Goal: Transaction & Acquisition: Purchase product/service

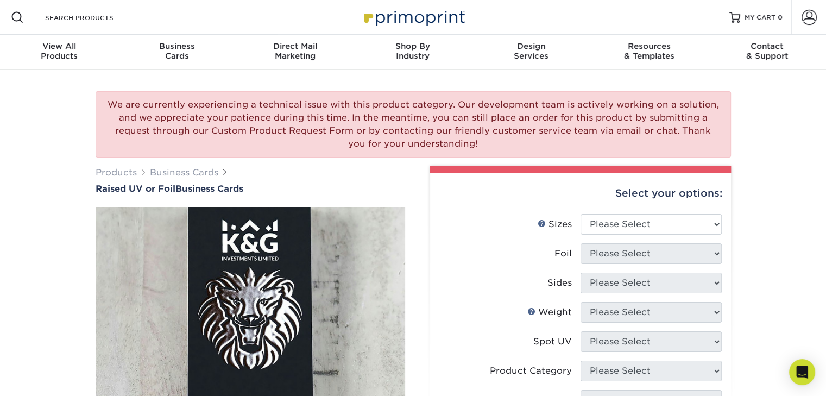
click at [743, 222] on div "We are currently experiencing a technical issue with this product category. Our…" at bounding box center [413, 397] width 826 height 655
click at [667, 226] on select "Please Select 2" x 3.5" - Standard" at bounding box center [651, 224] width 141 height 21
select select "2.00x3.50"
click at [581, 214] on select "Please Select 2" x 3.5" - Standard" at bounding box center [651, 224] width 141 height 21
click at [675, 248] on select "Please Select No Yes" at bounding box center [651, 253] width 141 height 21
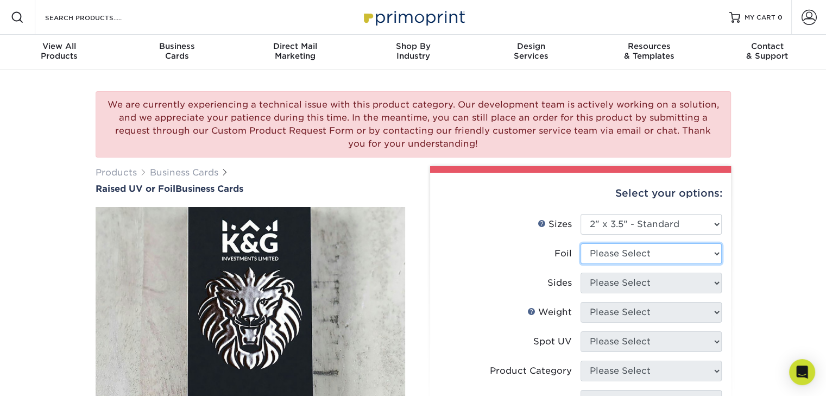
select select "0"
click at [581, 243] on select "Please Select No Yes" at bounding box center [651, 253] width 141 height 21
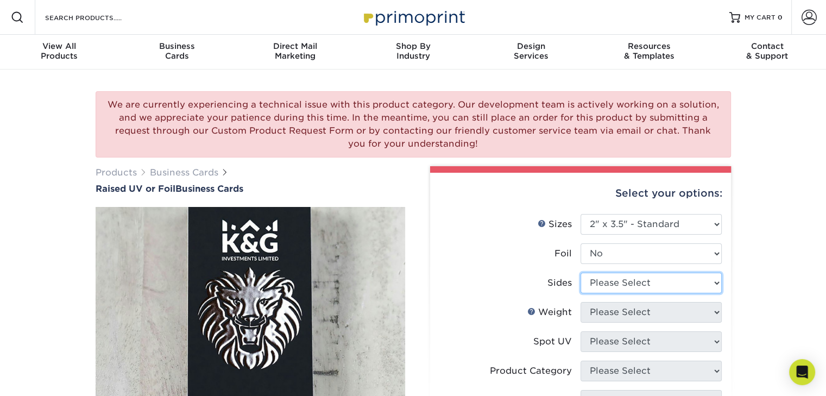
click at [598, 286] on select "Please Select Print Both Sides Print Front Only" at bounding box center [651, 283] width 141 height 21
select select "13abbda7-1d64-4f25-8bb2-c179b224825d"
click at [581, 273] on select "Please Select Print Both Sides Print Front Only" at bounding box center [651, 283] width 141 height 21
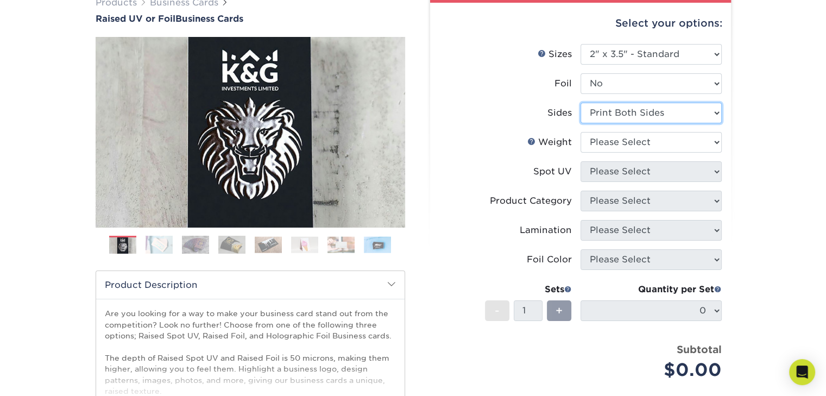
scroll to position [169, 0]
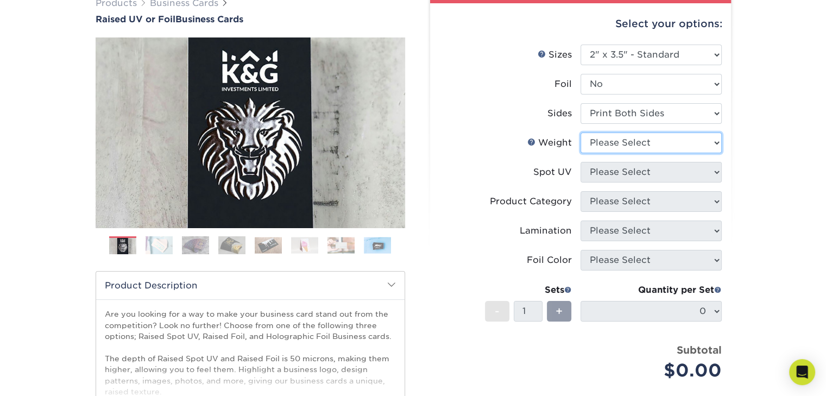
click at [667, 141] on select "Please Select 16PT" at bounding box center [651, 143] width 141 height 21
select select "16PT"
click at [581, 133] on select "Please Select 16PT" at bounding box center [651, 143] width 141 height 21
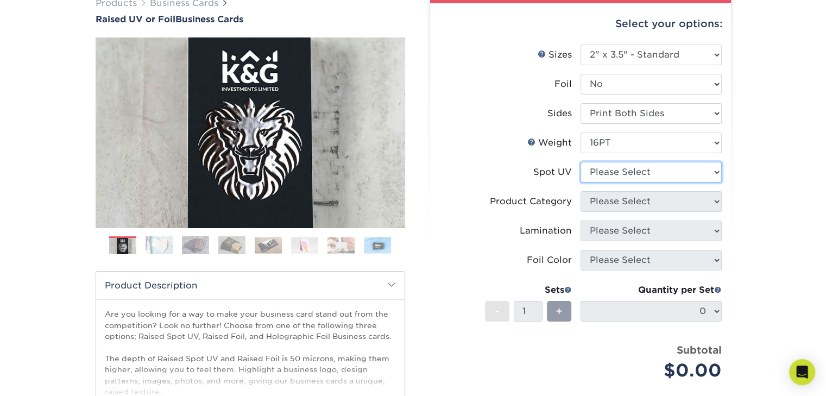
click at [620, 175] on select "Please Select No Spot UV Front Only" at bounding box center [651, 172] width 141 height 21
select select "1"
click at [581, 162] on select "Please Select No Spot UV Front Only" at bounding box center [651, 172] width 141 height 21
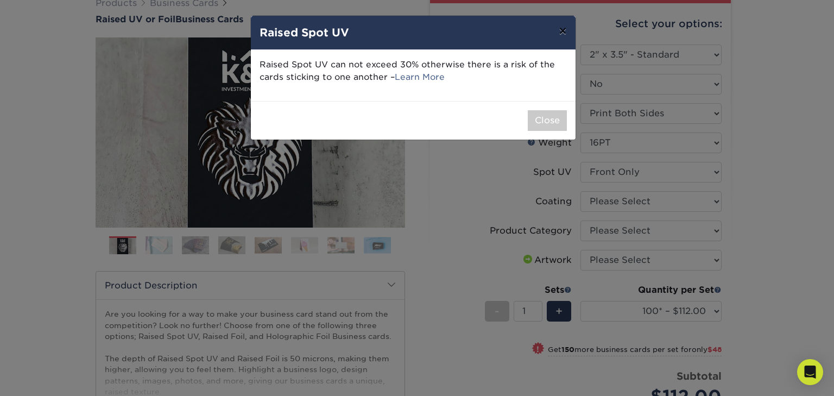
click at [569, 30] on button "×" at bounding box center [562, 31] width 25 height 30
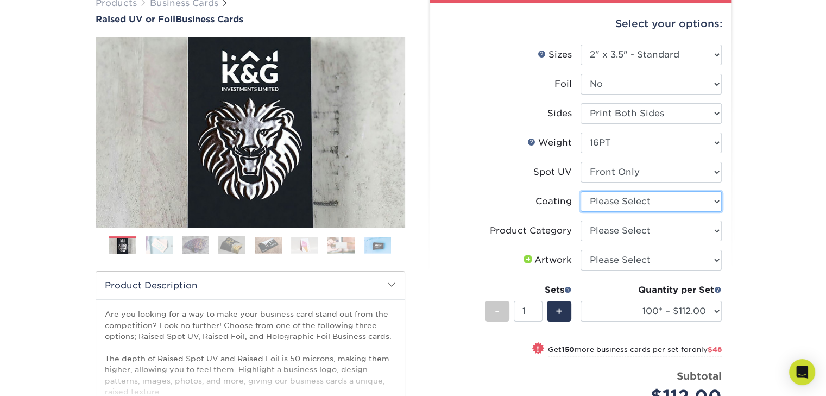
click at [651, 204] on select at bounding box center [651, 201] width 141 height 21
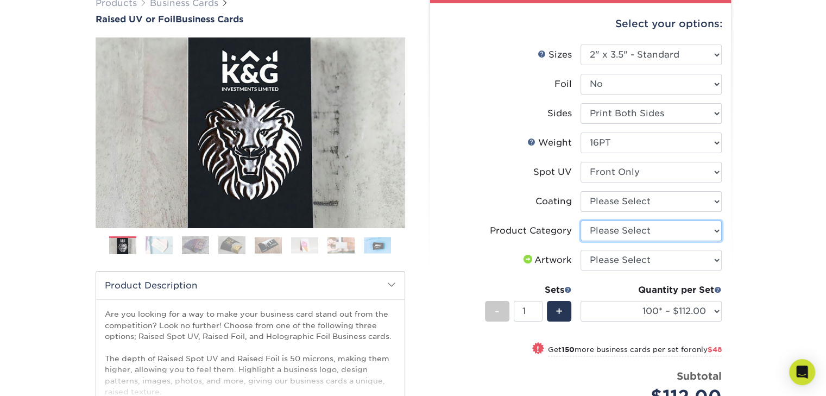
click at [635, 235] on select "Please Select Business Cards" at bounding box center [651, 230] width 141 height 21
select select "3b5148f1-0588-4f88-a218-97bcfdce65c1"
click at [581, 220] on select "Please Select Business Cards" at bounding box center [651, 230] width 141 height 21
click at [632, 257] on select "Please Select I will upload files I need a design - $100" at bounding box center [651, 260] width 141 height 21
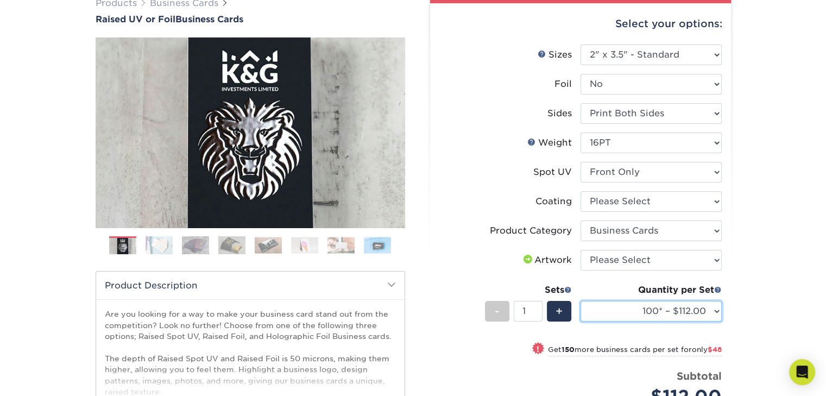
click at [642, 309] on select "100* – $112.00 250* – $160.00 500* – $216.00" at bounding box center [651, 311] width 141 height 21
select select "500* – $216.00"
click at [581, 301] on select "100* – $112.00 250* – $160.00 500* – $216.00" at bounding box center [651, 311] width 141 height 21
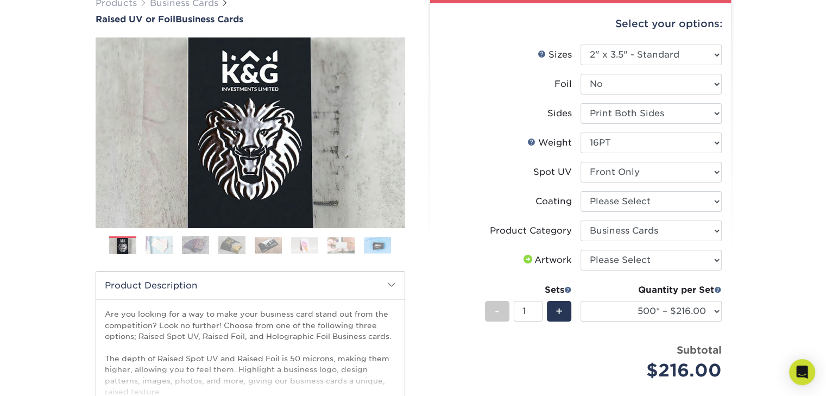
click at [163, 248] on img at bounding box center [159, 245] width 27 height 18
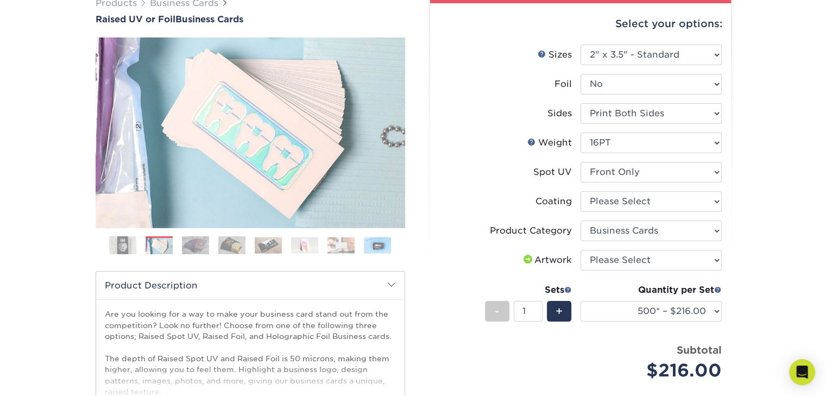
click at [193, 243] on img at bounding box center [195, 245] width 27 height 18
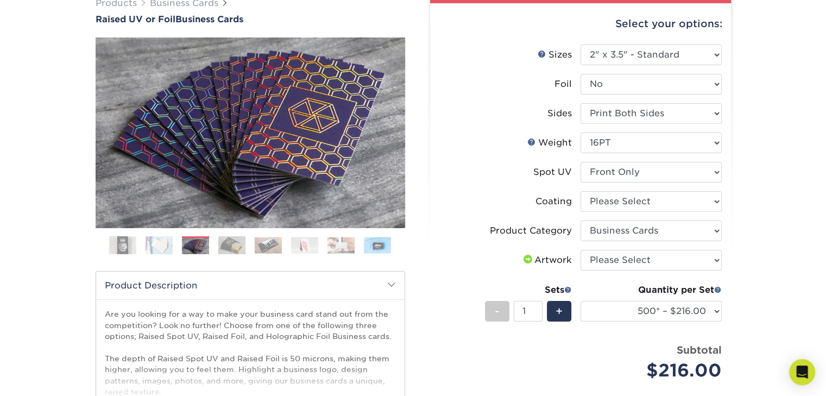
click at [224, 243] on img at bounding box center [231, 245] width 27 height 18
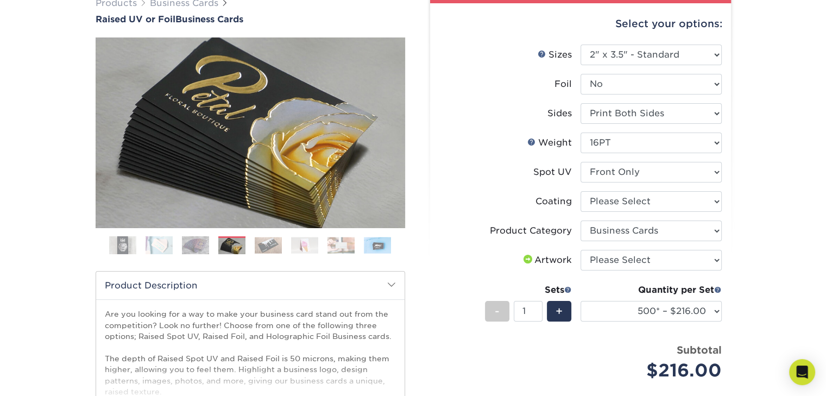
click at [262, 242] on img at bounding box center [268, 245] width 27 height 17
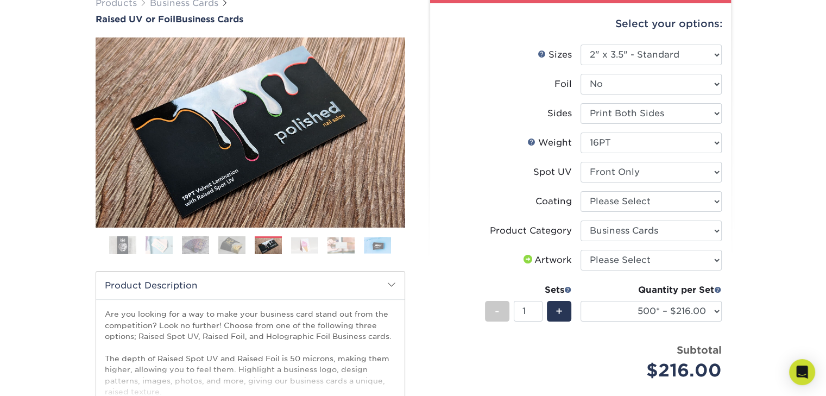
click at [300, 245] on img at bounding box center [304, 245] width 27 height 17
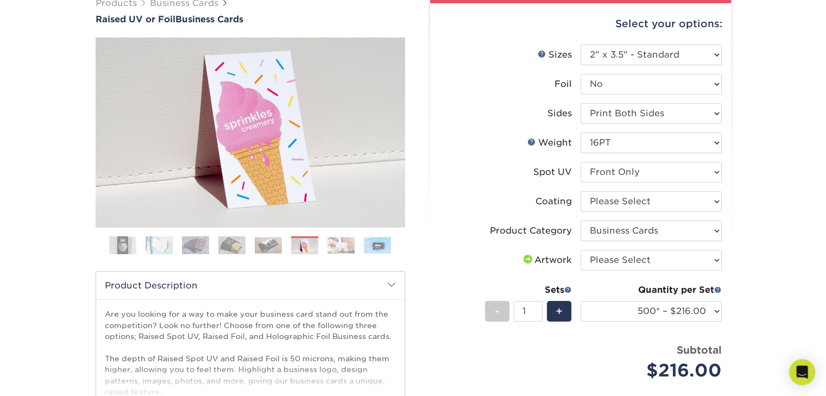
click at [350, 239] on img at bounding box center [340, 245] width 27 height 17
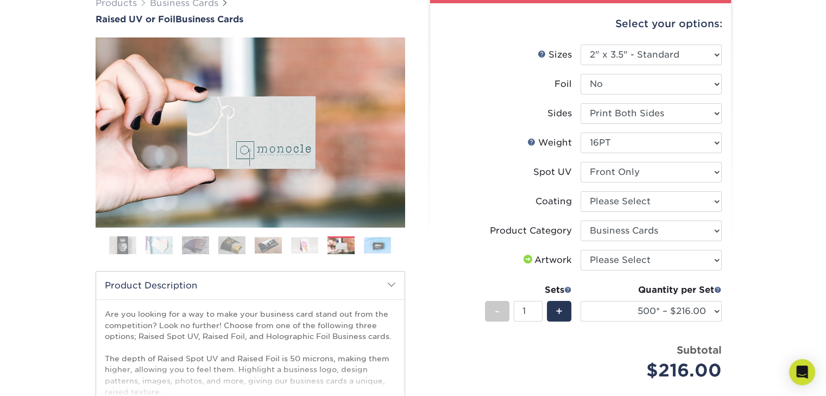
click at [369, 248] on img at bounding box center [377, 245] width 27 height 17
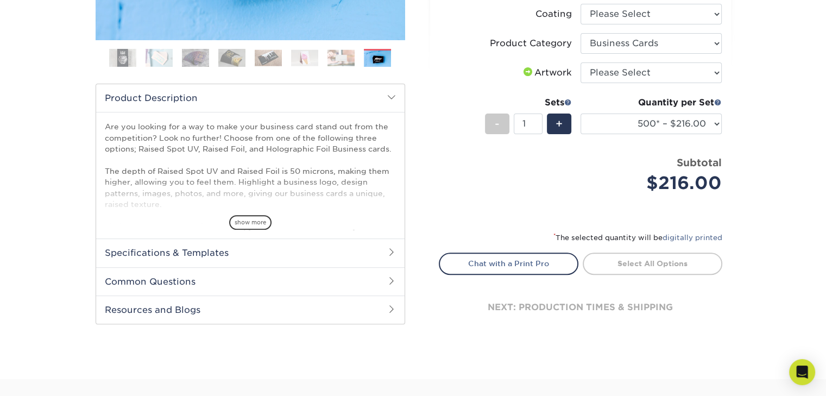
scroll to position [357, 0]
click at [514, 260] on link "Chat with a Print Pro" at bounding box center [509, 263] width 140 height 22
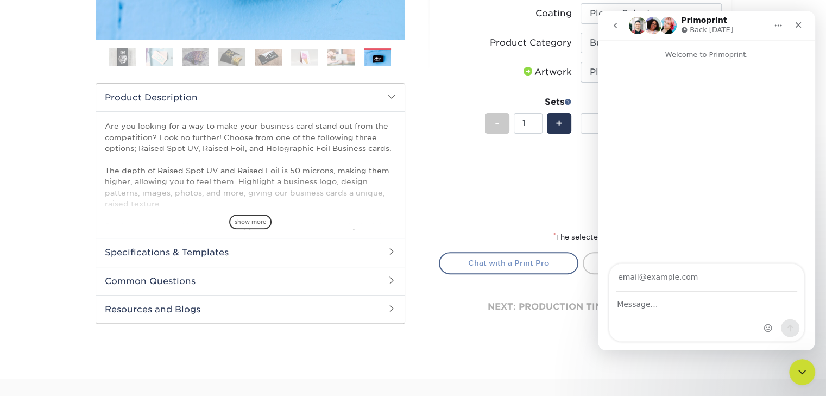
scroll to position [0, 0]
type input "a"
click at [804, 29] on div "Close" at bounding box center [799, 25] width 20 height 20
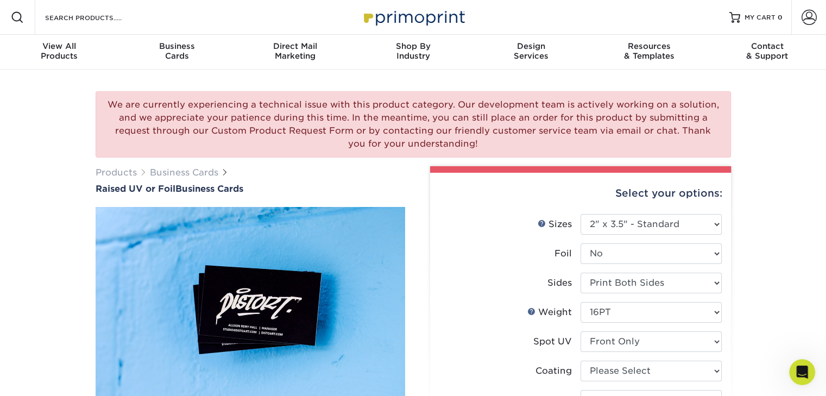
scroll to position [1, 0]
click at [802, 21] on span at bounding box center [809, 16] width 15 height 15
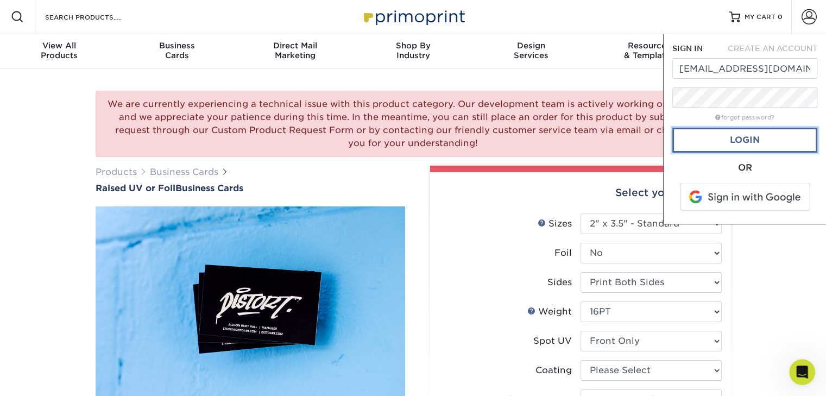
click at [707, 142] on link "Login" at bounding box center [744, 140] width 145 height 25
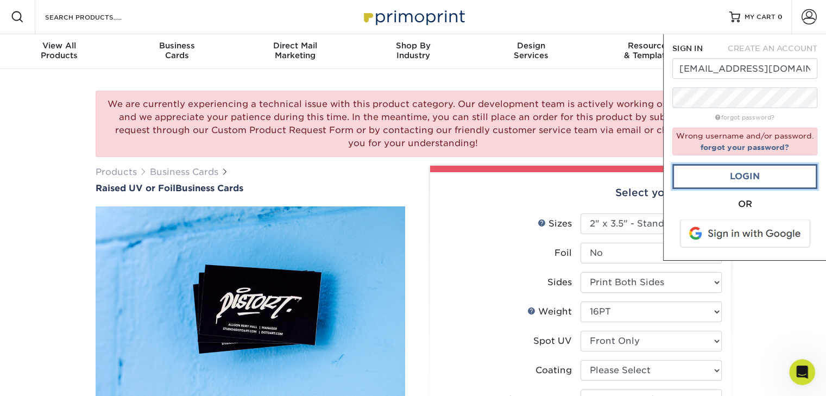
click at [726, 177] on link "Login" at bounding box center [744, 176] width 145 height 25
click at [717, 229] on span at bounding box center [746, 233] width 138 height 28
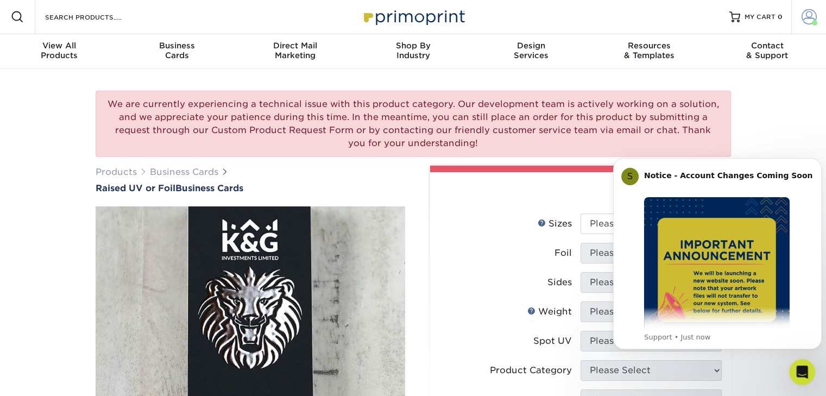
click at [799, 21] on link "Account" at bounding box center [808, 16] width 35 height 35
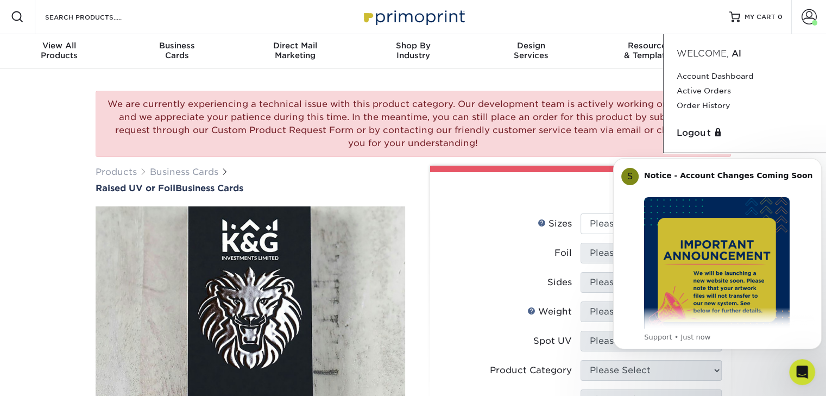
click at [452, 204] on div "Select your options:" at bounding box center [580, 192] width 283 height 41
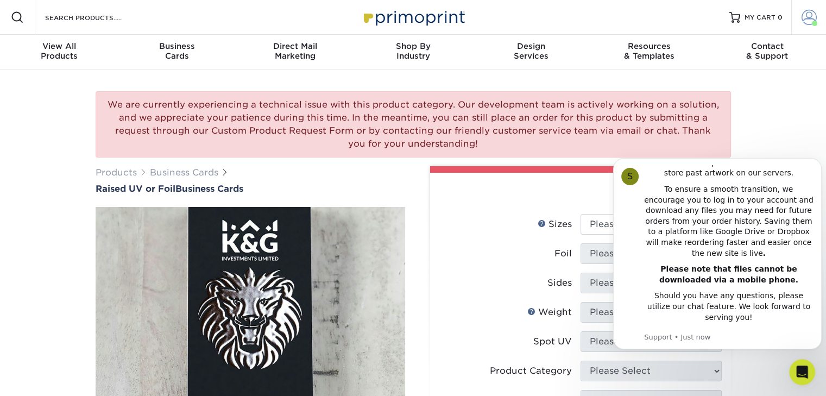
click at [802, 13] on span at bounding box center [809, 17] width 15 height 15
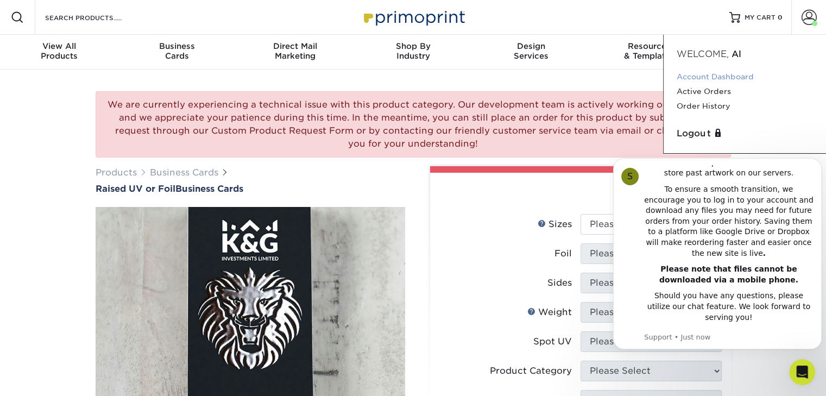
click at [731, 78] on link "Account Dashboard" at bounding box center [745, 77] width 136 height 15
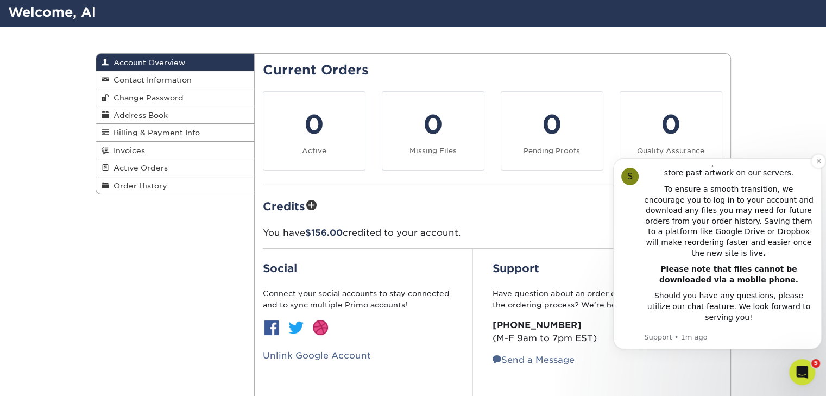
scroll to position [223, 0]
click at [818, 166] on button "Dismiss notification" at bounding box center [818, 161] width 14 height 14
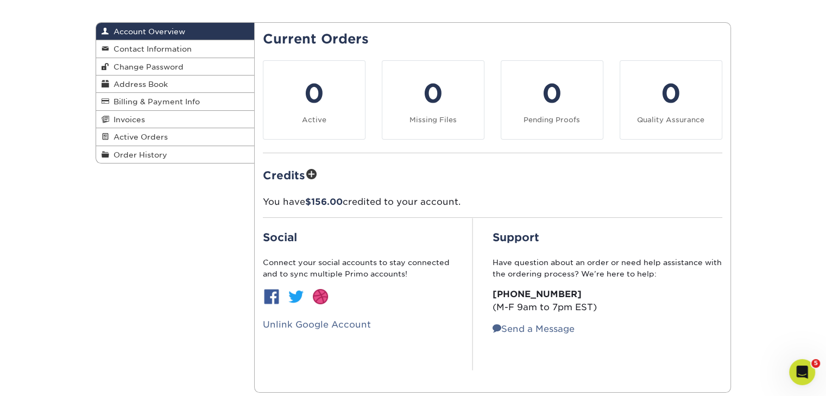
scroll to position [103, 0]
click at [802, 371] on icon "Open Intercom Messenger" at bounding box center [802, 372] width 18 height 18
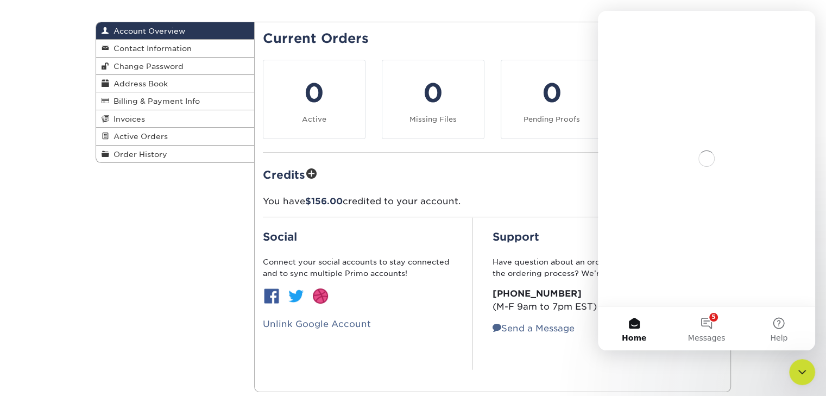
scroll to position [0, 0]
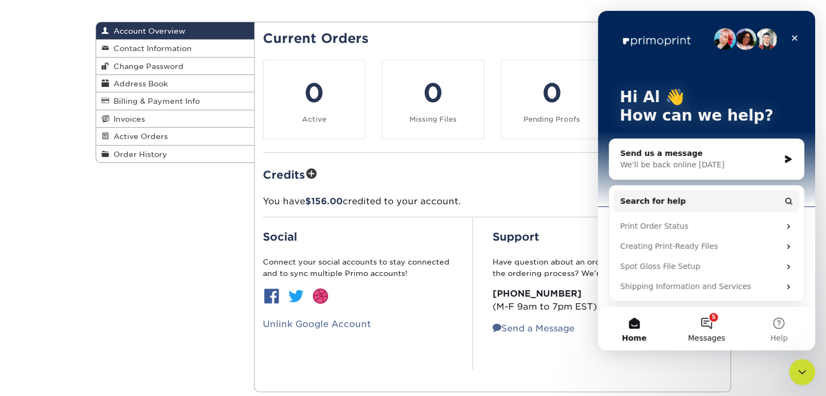
click at [709, 321] on button "5 Messages" at bounding box center [706, 328] width 72 height 43
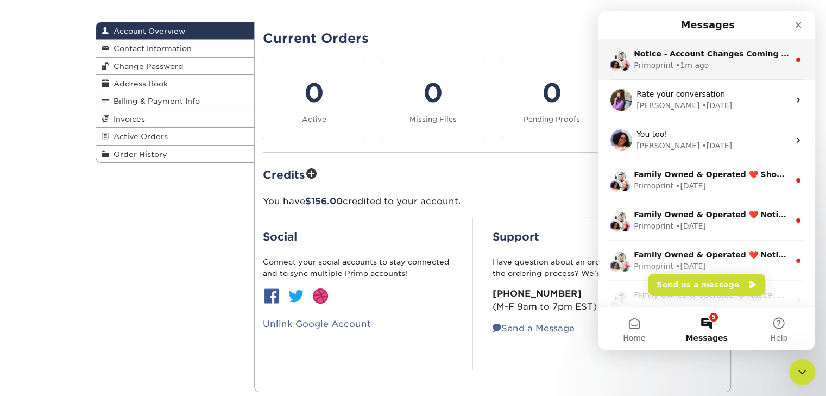
click at [720, 66] on div "Primoprint • 1m ago" at bounding box center [712, 65] width 156 height 11
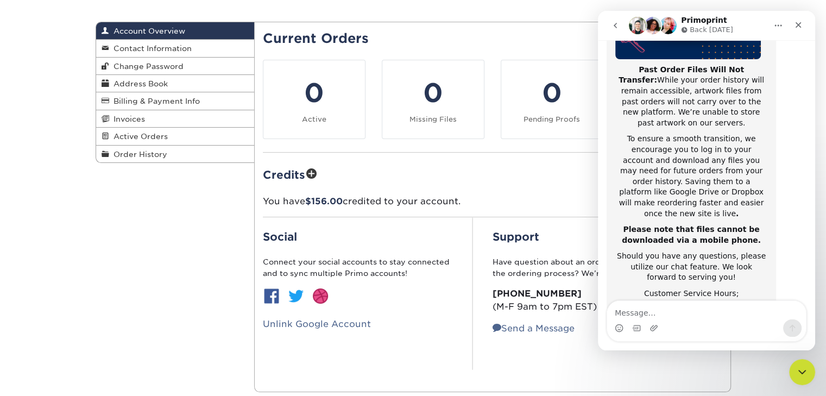
scroll to position [215, 0]
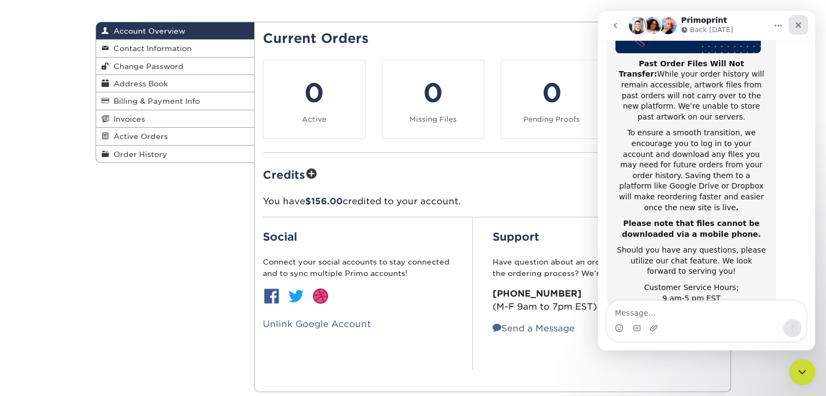
click at [799, 29] on icon "Close" at bounding box center [798, 25] width 9 height 9
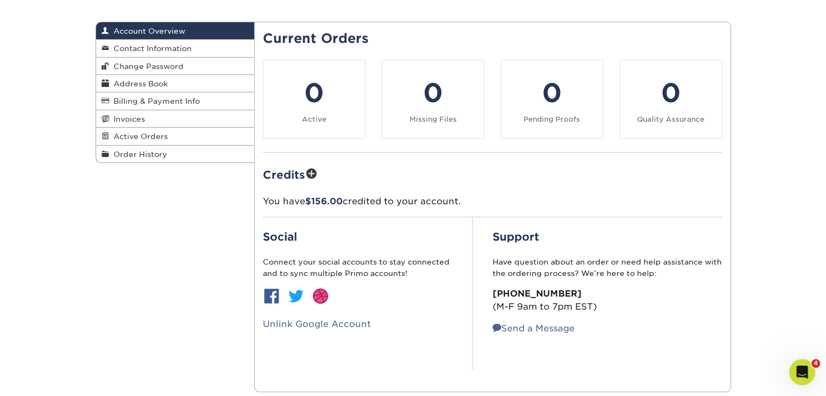
click at [803, 368] on icon "Open Intercom Messenger" at bounding box center [802, 372] width 18 height 18
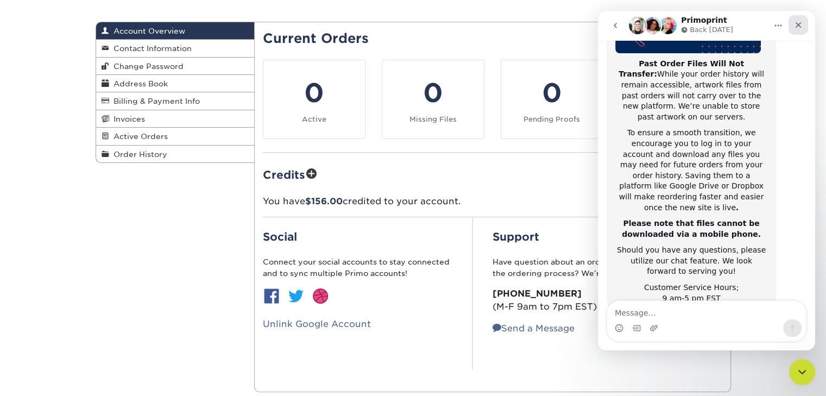
click at [799, 27] on icon "Close" at bounding box center [799, 25] width 6 height 6
